Goal: Task Accomplishment & Management: Manage account settings

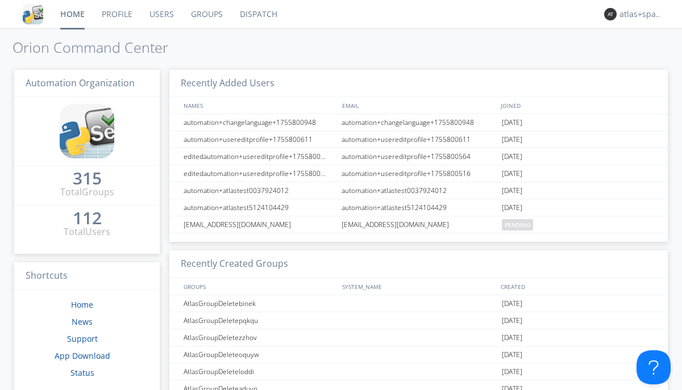
click at [257, 14] on link "Dispatch" at bounding box center [258, 14] width 55 height 28
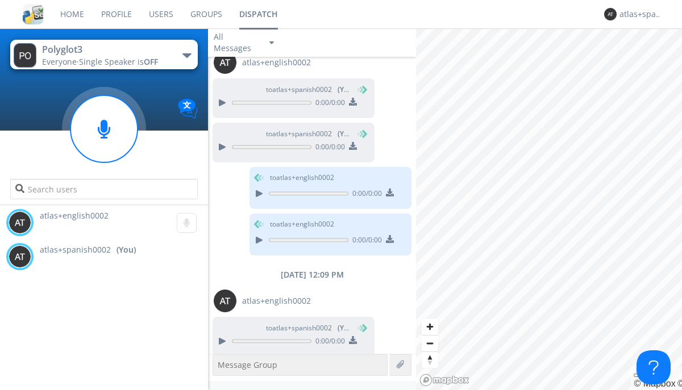
scroll to position [481, 0]
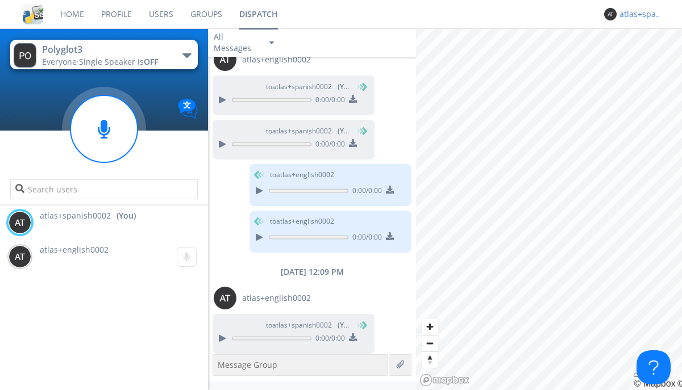
click at [637, 14] on div "atlas+spanish0002" at bounding box center [640, 14] width 43 height 11
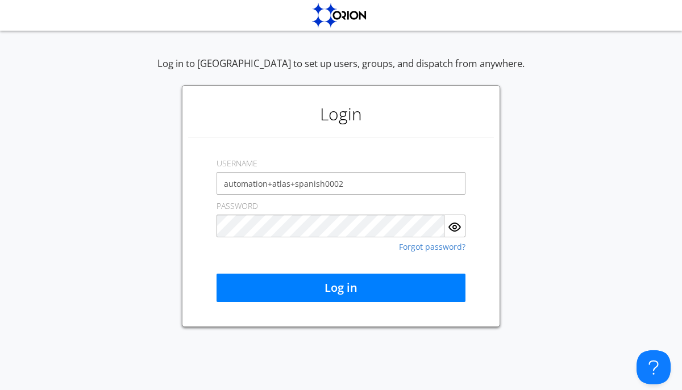
type input "automation+atlas+spanish0002"
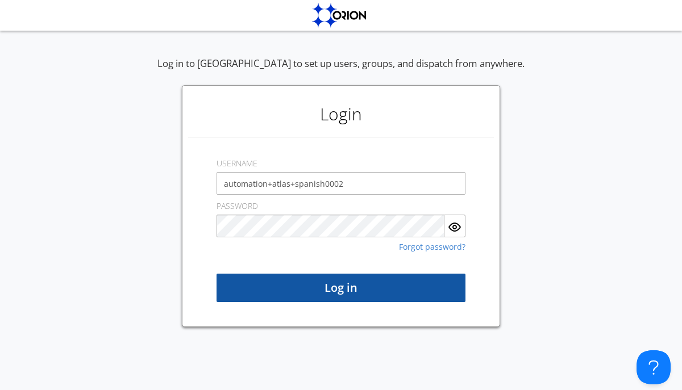
click at [341, 288] on button "Log in" at bounding box center [340, 288] width 249 height 28
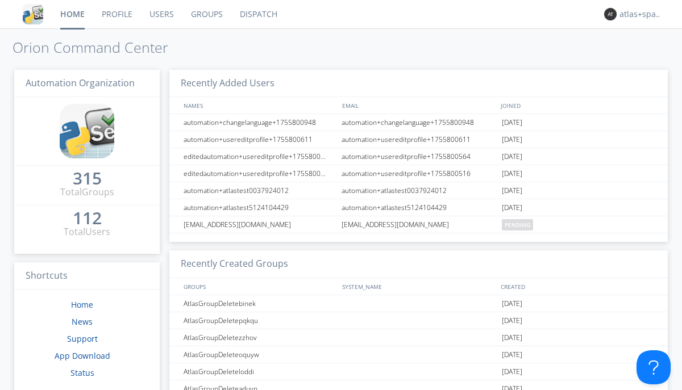
click at [257, 14] on link "Dispatch" at bounding box center [258, 14] width 55 height 28
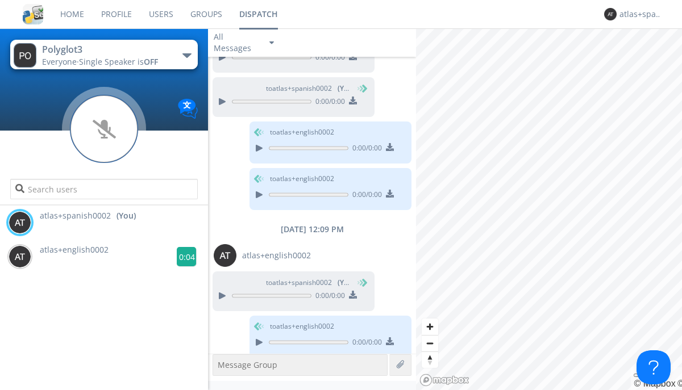
scroll to position [527, 0]
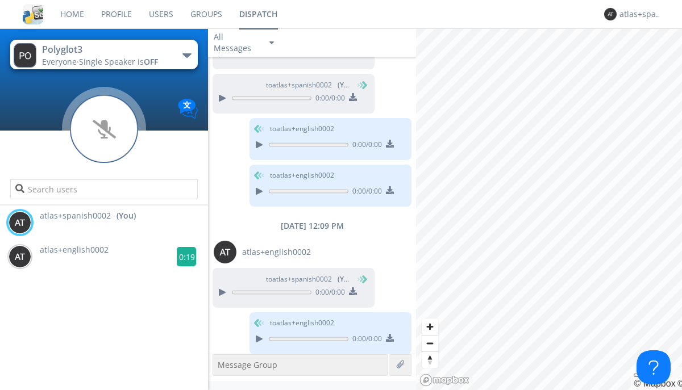
click at [182, 257] on g at bounding box center [187, 257] width 20 height 20
